Goal: Task Accomplishment & Management: Use online tool/utility

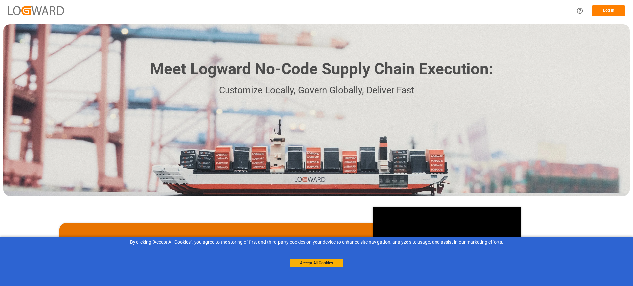
click at [607, 12] on button "Log In" at bounding box center [608, 11] width 33 height 12
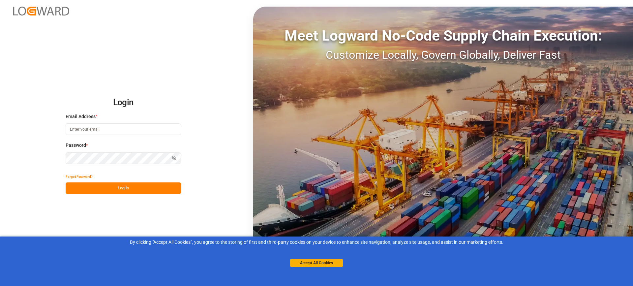
type input "[EMAIL_ADDRESS][PERSON_NAME][DOMAIN_NAME]"
click at [142, 191] on button "Log In" at bounding box center [123, 188] width 115 height 12
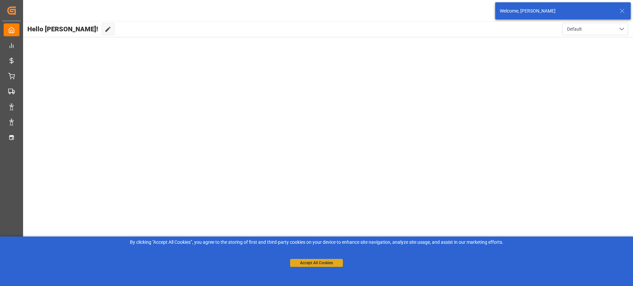
click at [302, 263] on button "Accept All Cookies" at bounding box center [316, 263] width 53 height 8
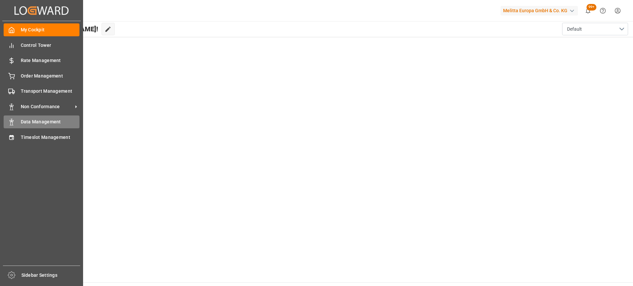
click at [36, 122] on span "Data Management" at bounding box center [50, 121] width 59 height 7
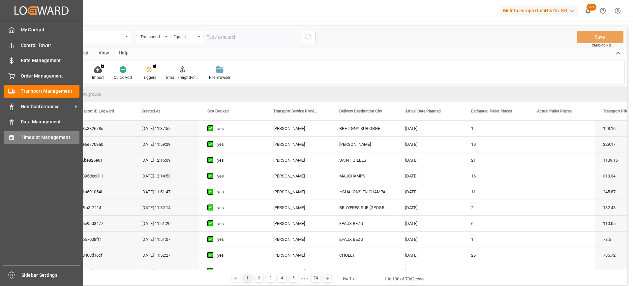
click at [27, 136] on span "Timeslot Management" at bounding box center [50, 137] width 59 height 7
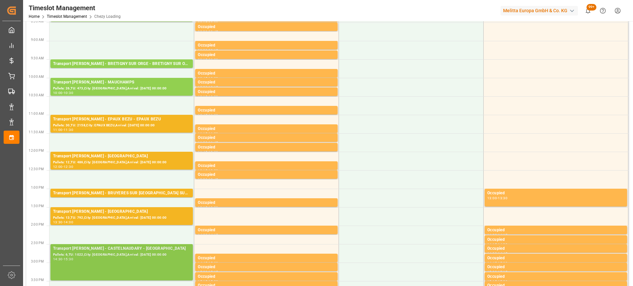
scroll to position [99, 0]
